Goal: Task Accomplishment & Management: Manage account settings

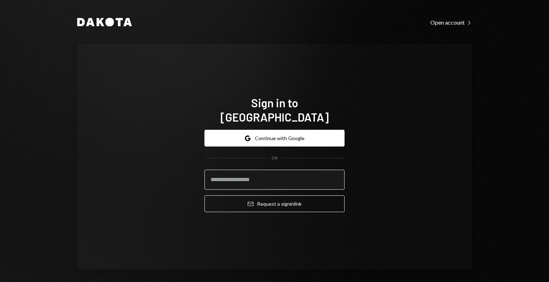
click at [230, 177] on input "email" at bounding box center [274, 180] width 140 height 20
type input "**********"
click at [204, 196] on button "Email Request a sign in link" at bounding box center [274, 204] width 140 height 17
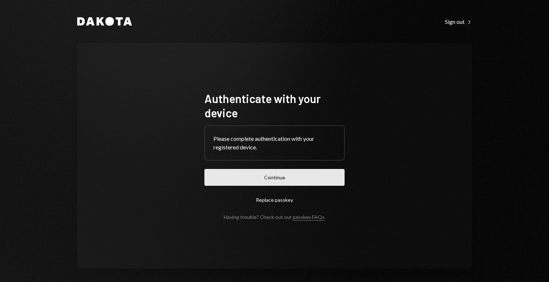
click at [251, 178] on button "Continue" at bounding box center [274, 177] width 140 height 17
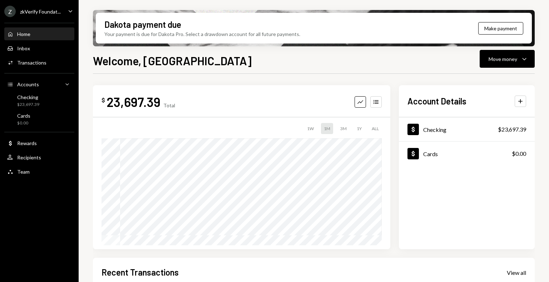
click at [34, 14] on div "zkVerify Foundat..." at bounding box center [40, 12] width 41 height 6
click at [87, 224] on div "Dakota payment due Your payment is due for Dakota Pro. Select a drawdown accoun…" at bounding box center [314, 141] width 470 height 282
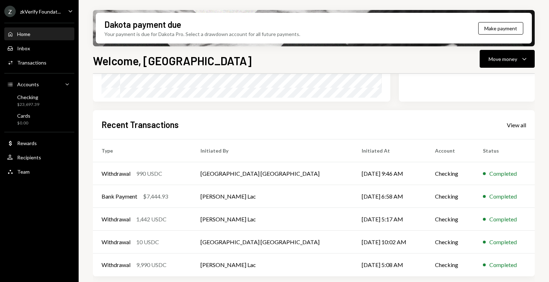
click at [46, 12] on div "zkVerify Foundat..." at bounding box center [40, 12] width 41 height 6
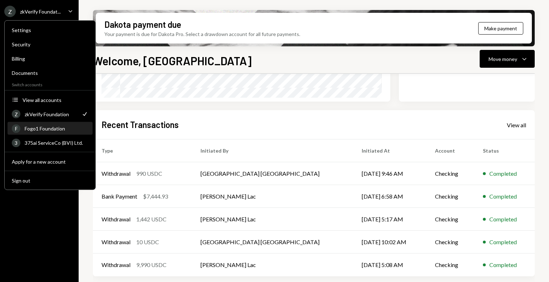
click at [51, 131] on div "Fogo1 Foundation" at bounding box center [57, 129] width 64 height 6
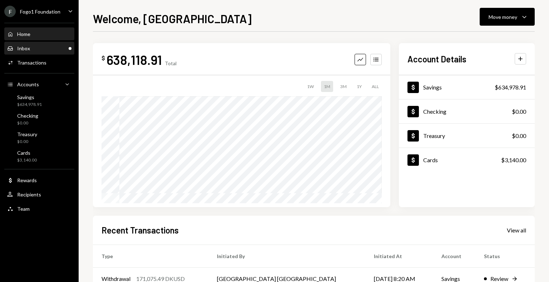
click at [45, 47] on div "Inbox Inbox" at bounding box center [39, 48] width 64 height 6
